Goal: Information Seeking & Learning: Learn about a topic

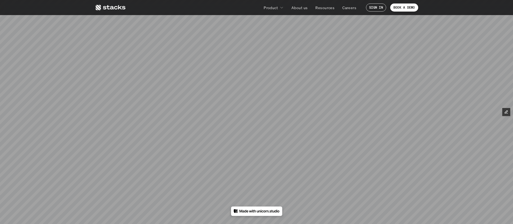
click at [120, 8] on use at bounding box center [111, 7] width 30 height 5
